Goal: Task Accomplishment & Management: Complete application form

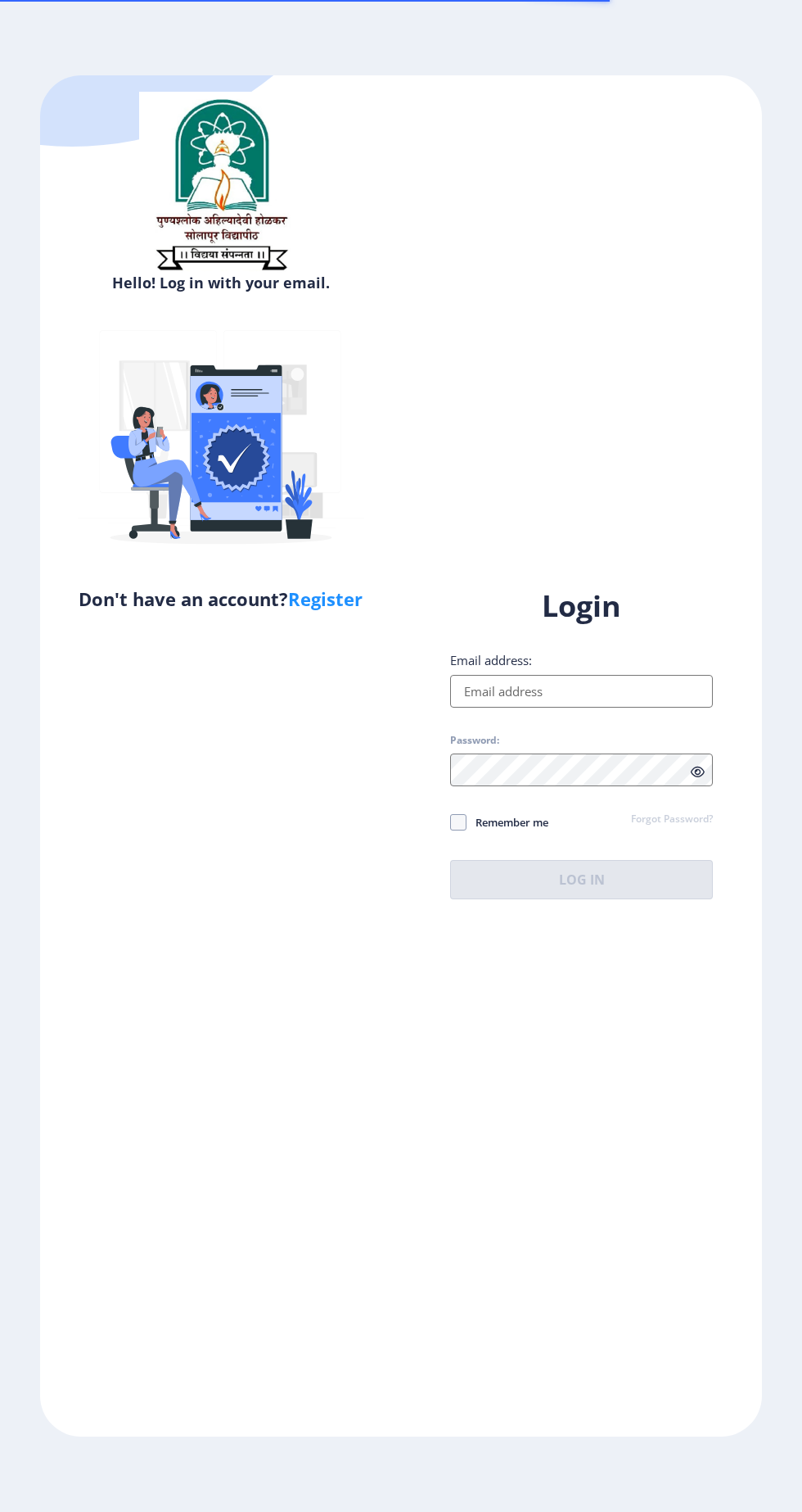
click at [587, 708] on input "Email address:" at bounding box center [581, 691] width 263 height 33
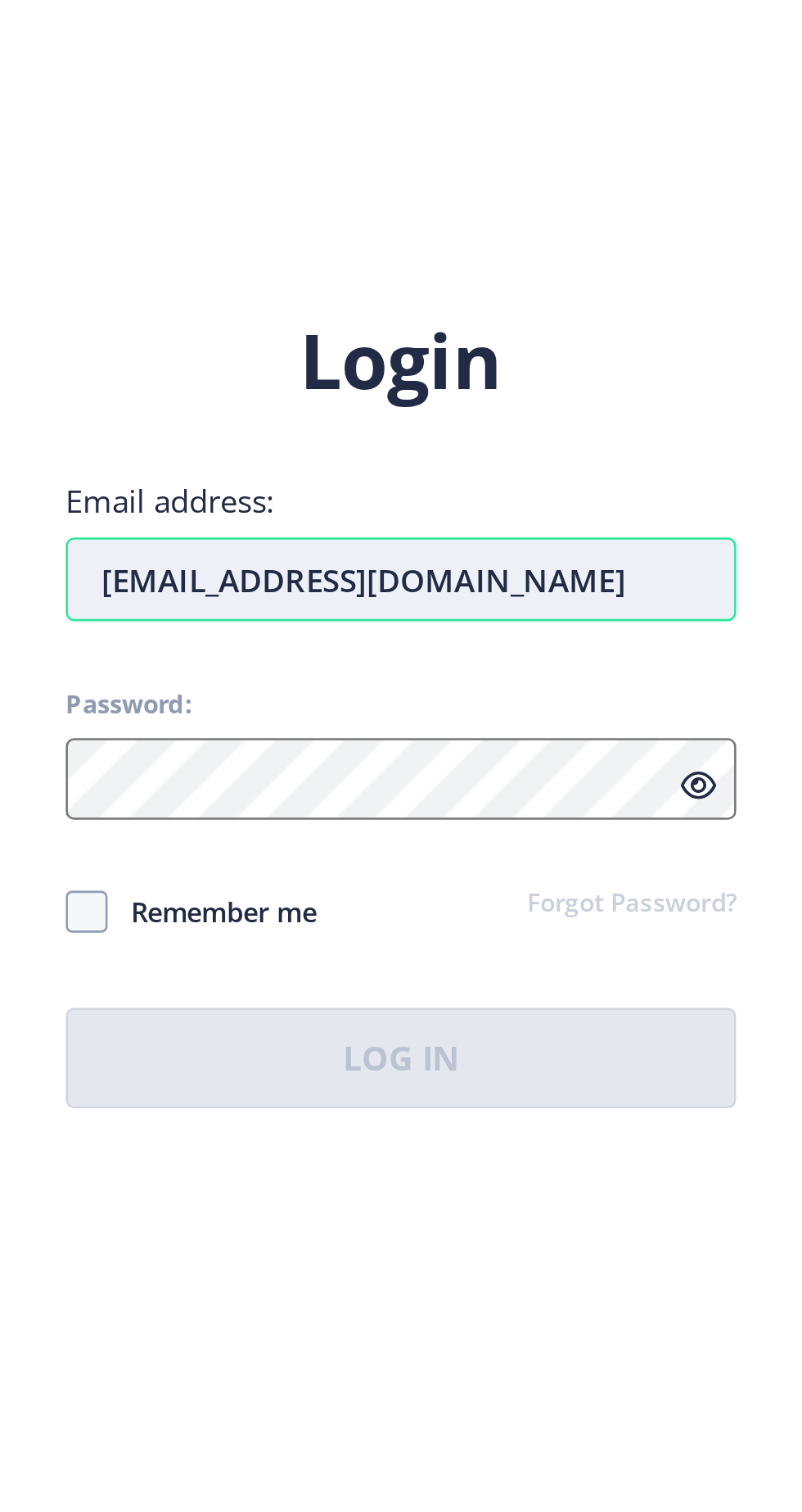
type input "[EMAIL_ADDRESS][DOMAIN_NAME]"
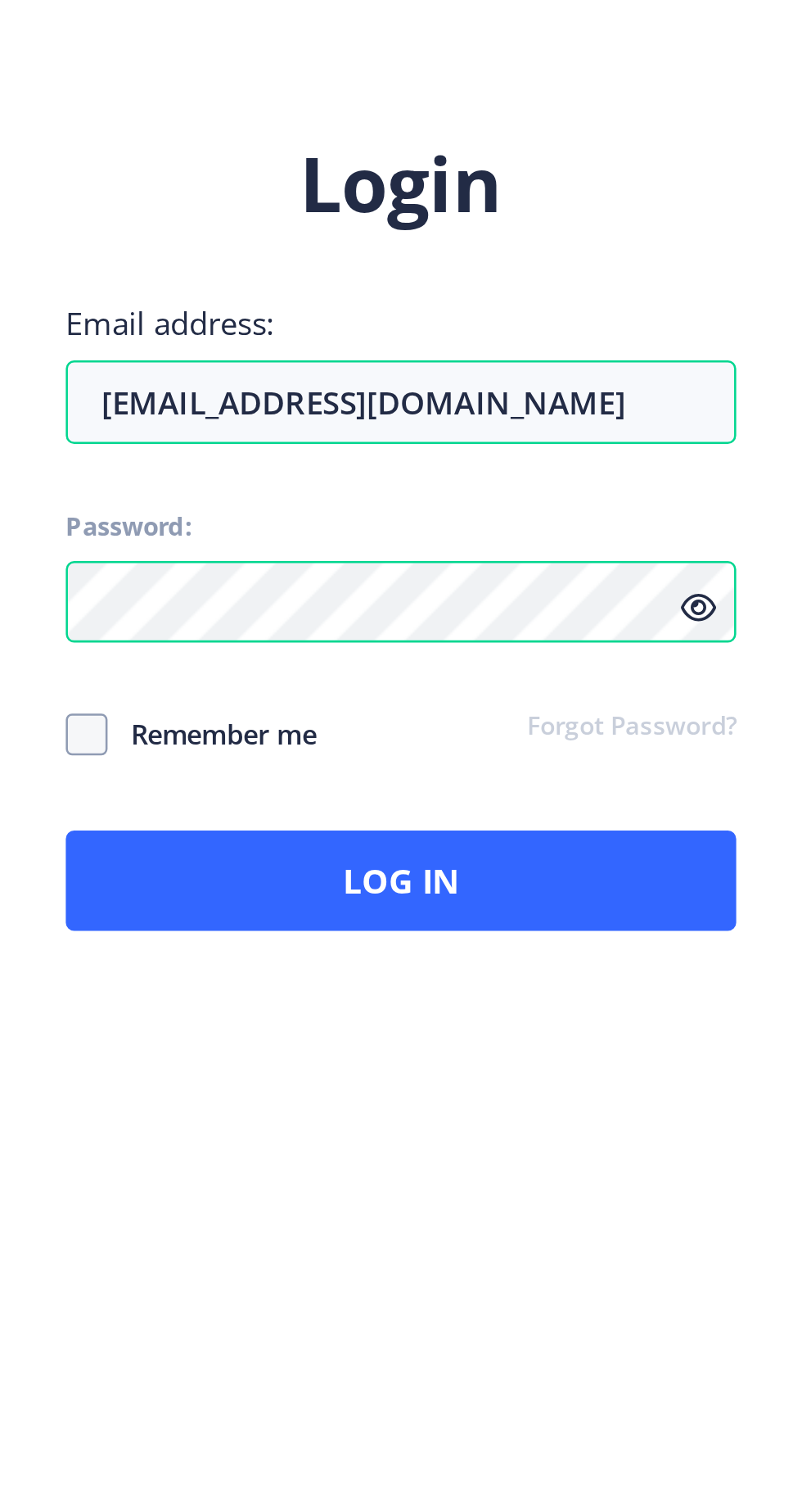
click at [532, 831] on span "Remember me" at bounding box center [507, 821] width 81 height 20
click at [475, 831] on span "Remember me" at bounding box center [507, 821] width 81 height 20
click at [489, 831] on span "Remember me" at bounding box center [507, 821] width 81 height 20
click at [451, 822] on input "Remember me" at bounding box center [450, 821] width 1 height 1
checkbox input "true"
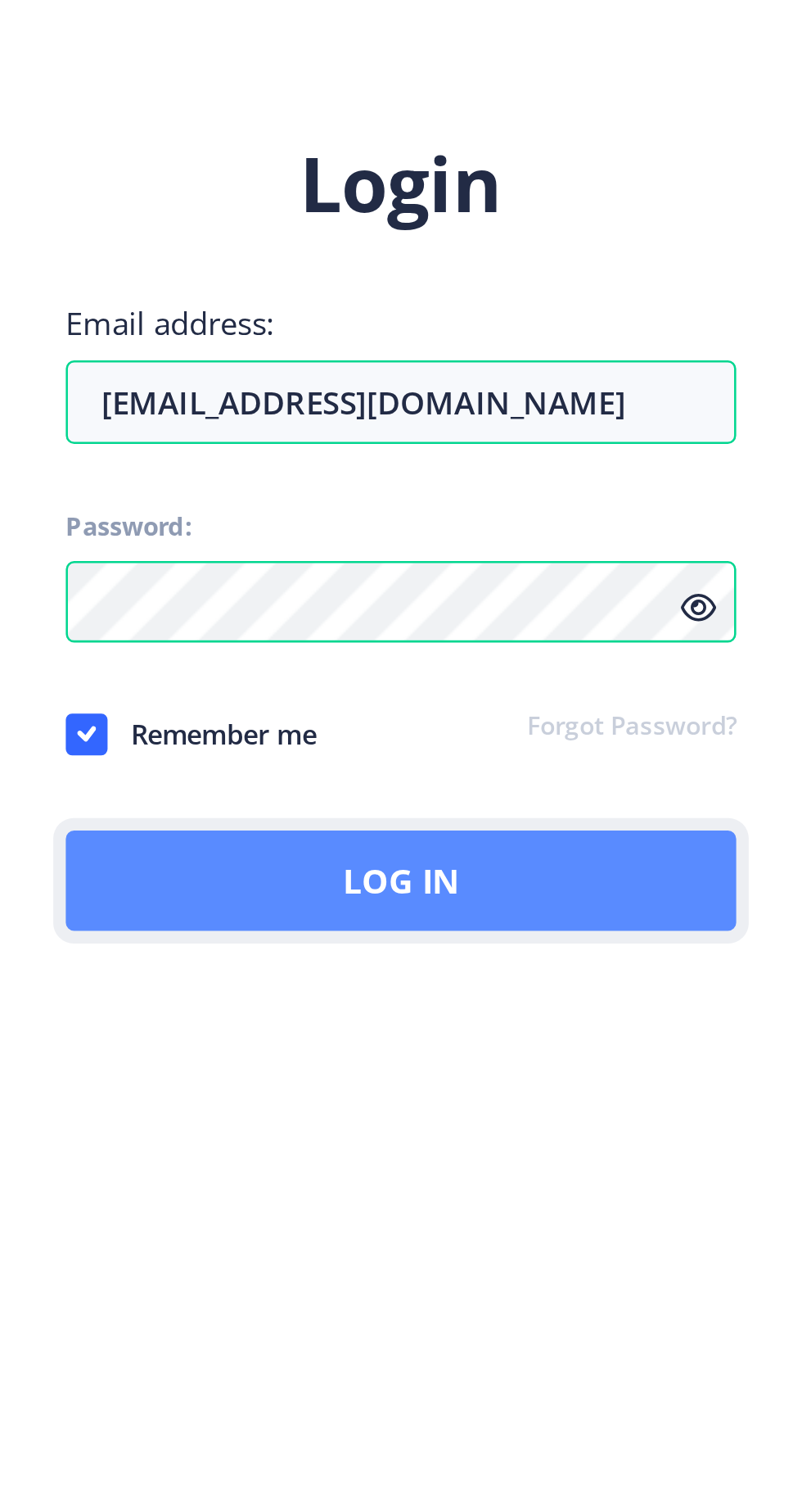
click at [596, 899] on button "Log In" at bounding box center [581, 879] width 263 height 39
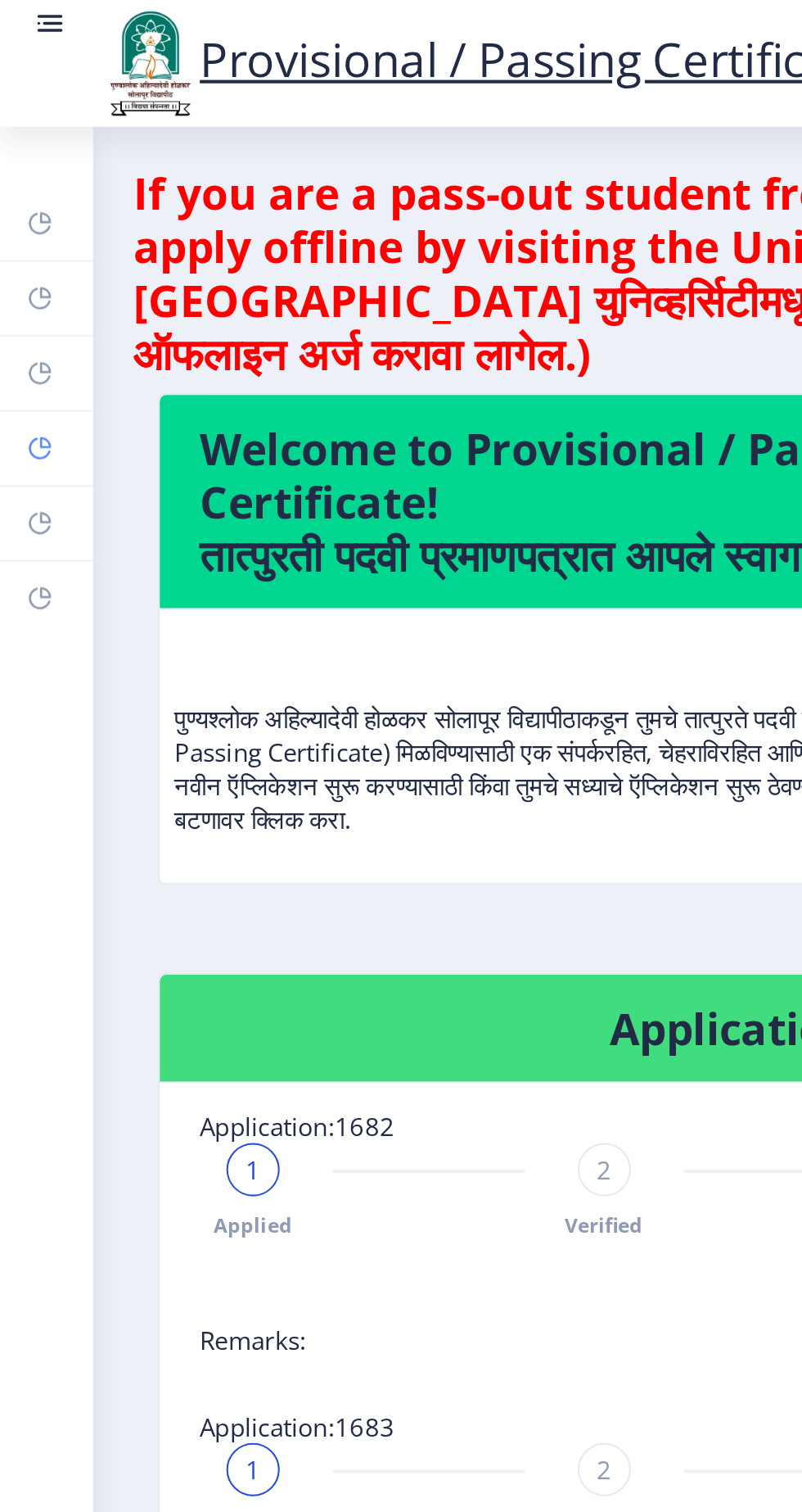
click at [46, 215] on link "Myapplication" at bounding box center [22, 220] width 46 height 36
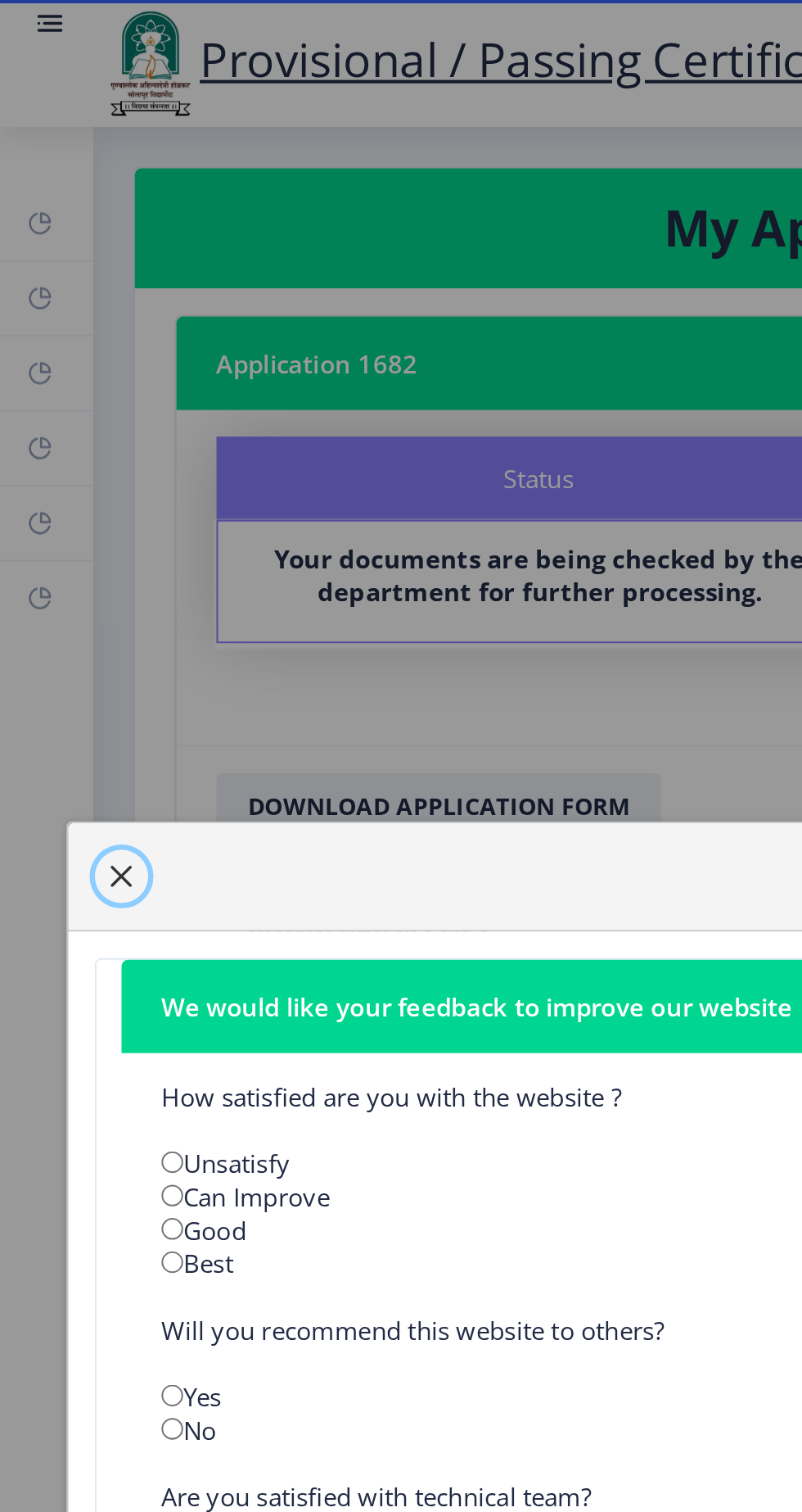
click at [66, 437] on span "button" at bounding box center [60, 431] width 13 height 13
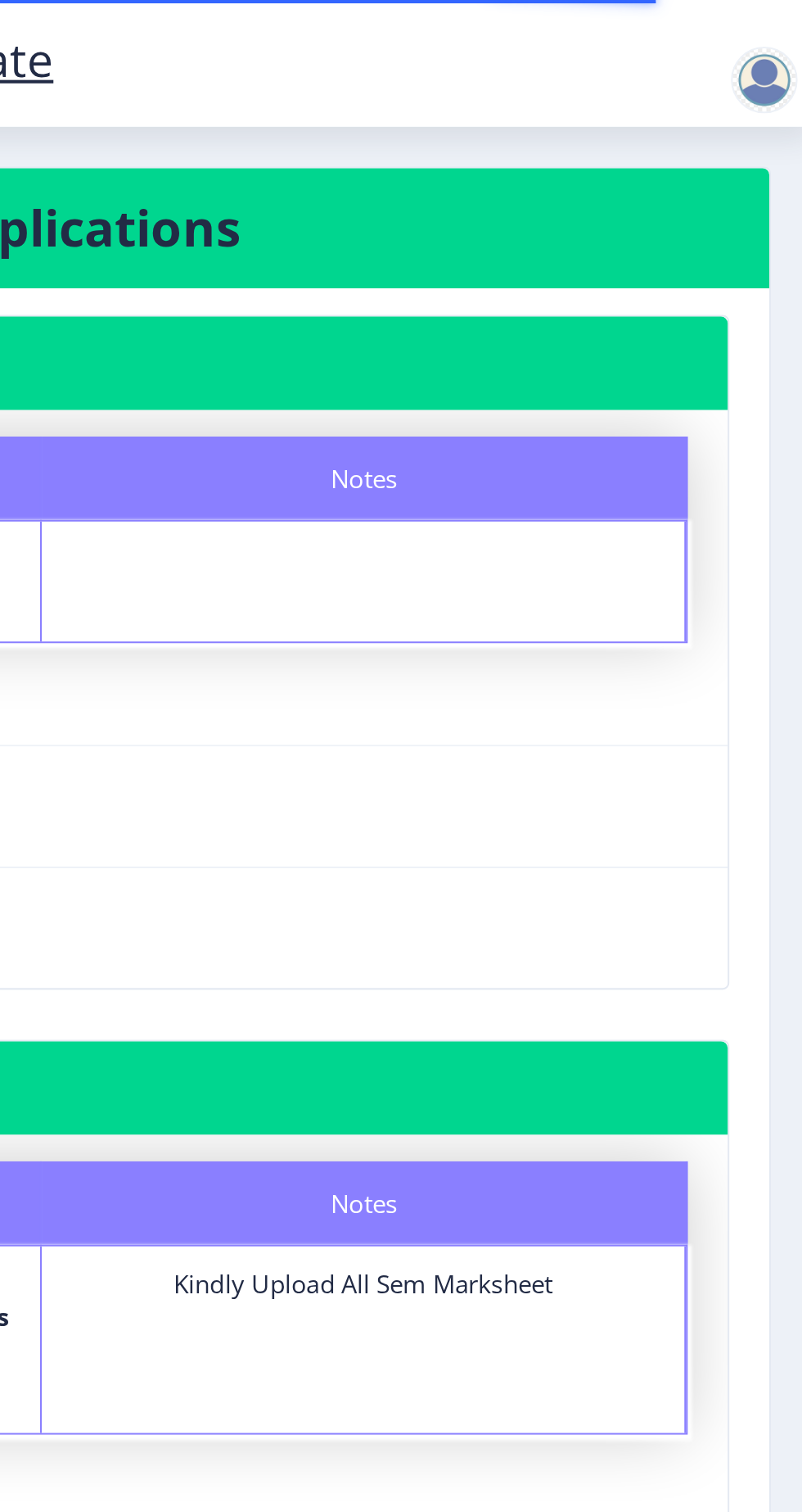
click at [770, 36] on div at bounding box center [779, 38] width 33 height 33
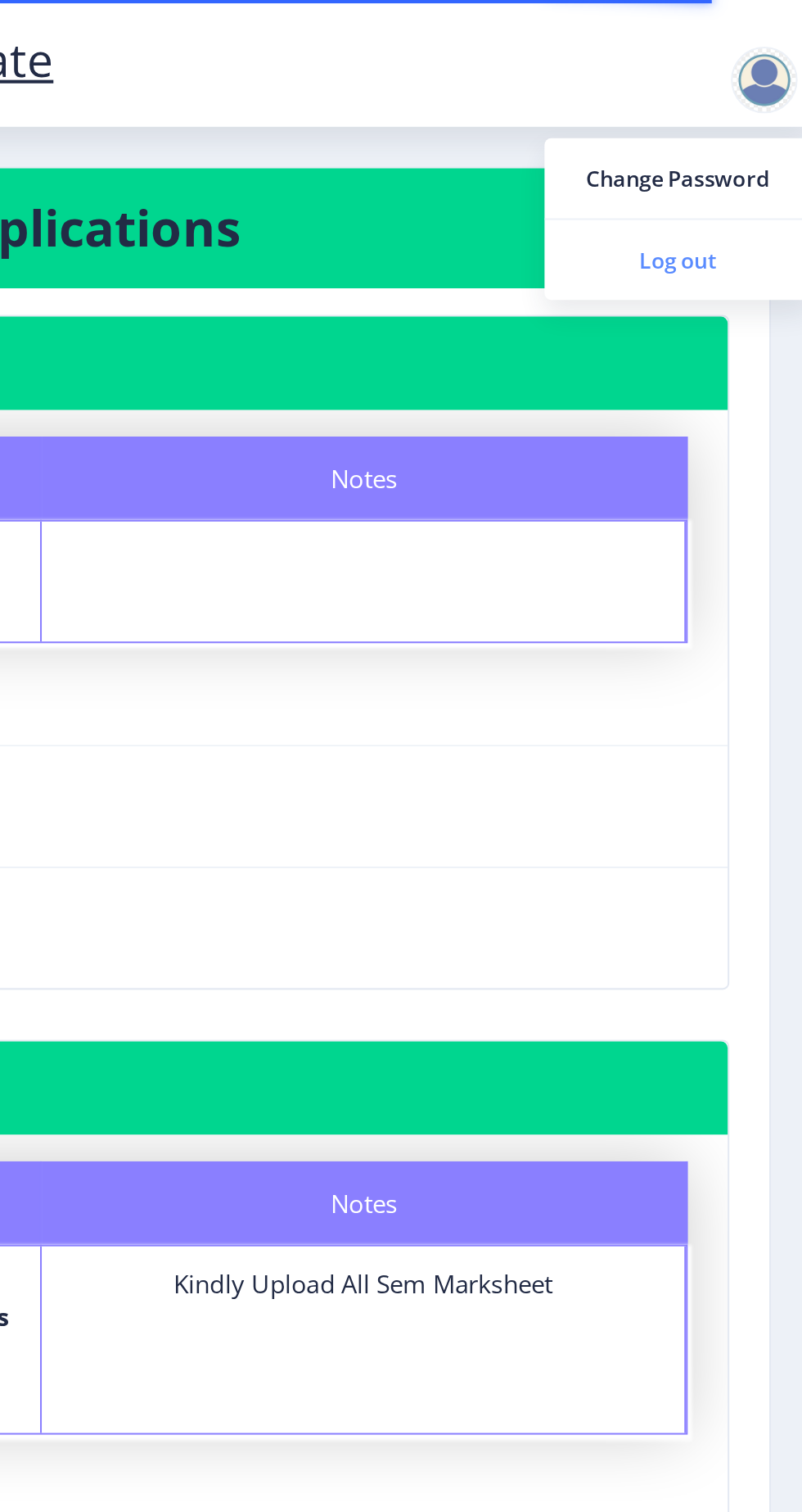
click at [755, 129] on span "Log out" at bounding box center [736, 127] width 105 height 20
